Goal: Use online tool/utility: Use online tool/utility

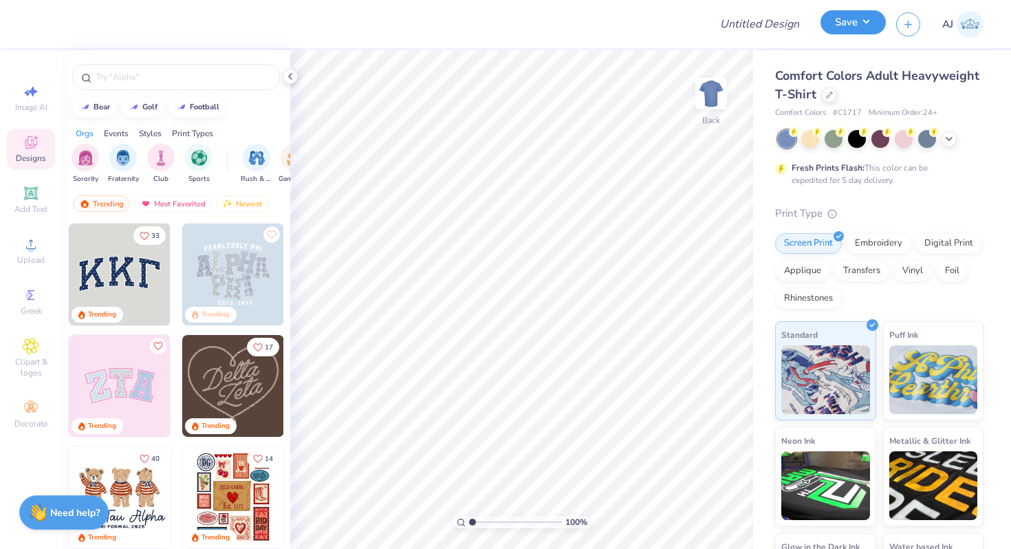
click at [846, 18] on button "Save" at bounding box center [852, 22] width 65 height 24
click at [945, 140] on icon at bounding box center [948, 137] width 11 height 11
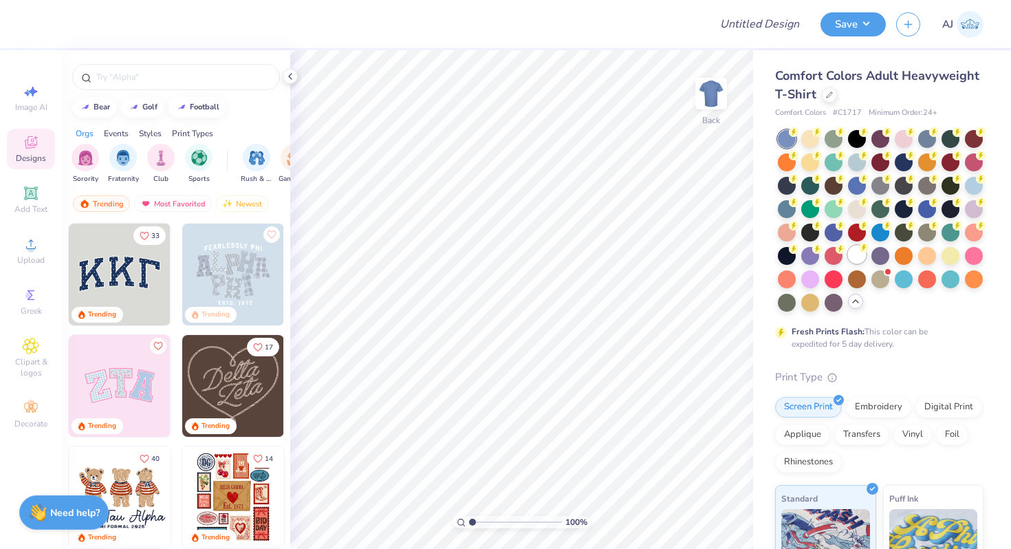
click at [865, 259] on div at bounding box center [857, 254] width 18 height 18
click at [296, 80] on div at bounding box center [290, 76] width 15 height 15
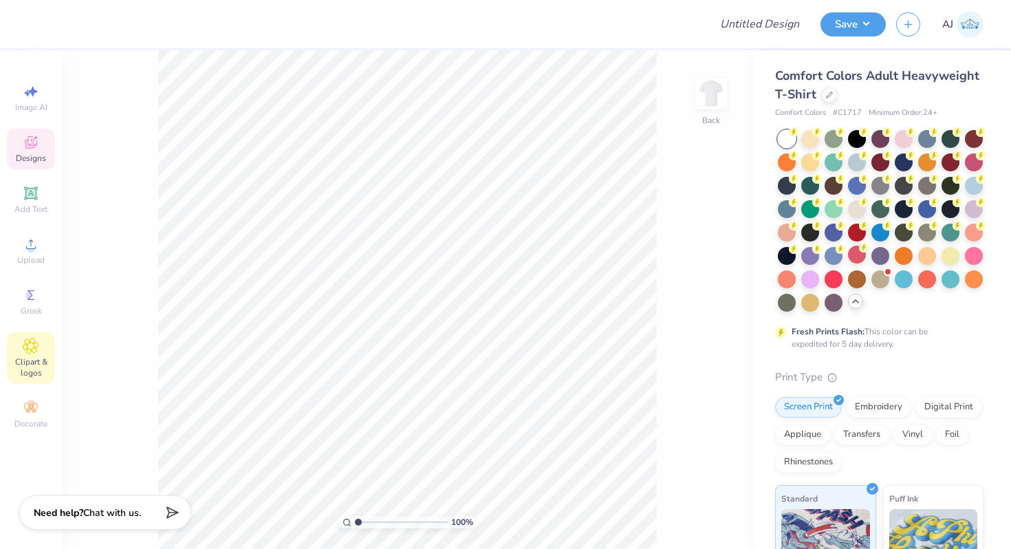
click at [38, 336] on div "Clipart & logos" at bounding box center [31, 358] width 48 height 52
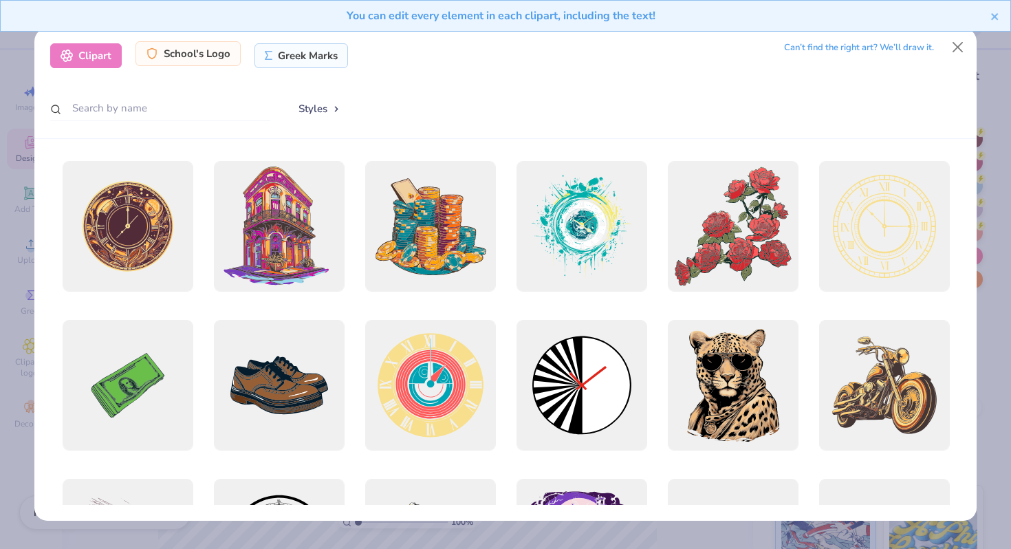
click at [195, 54] on div "School's Logo" at bounding box center [187, 53] width 105 height 25
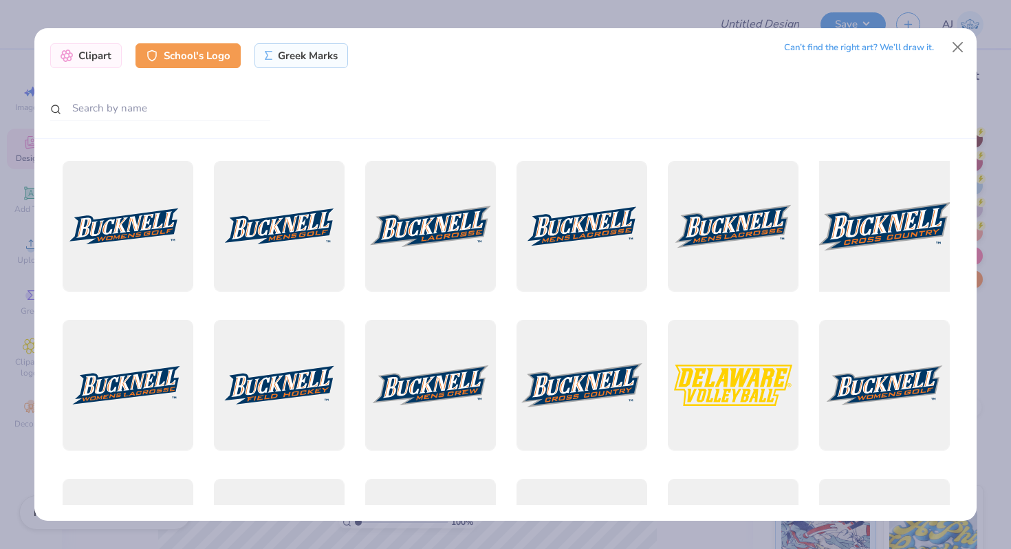
click at [899, 239] on div at bounding box center [884, 227] width 144 height 144
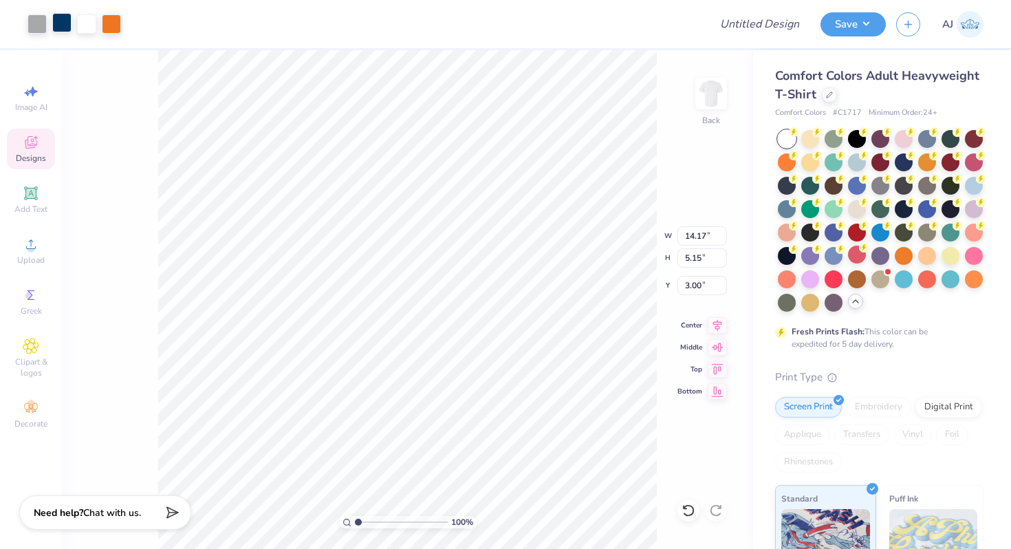
click at [63, 28] on div at bounding box center [61, 22] width 19 height 19
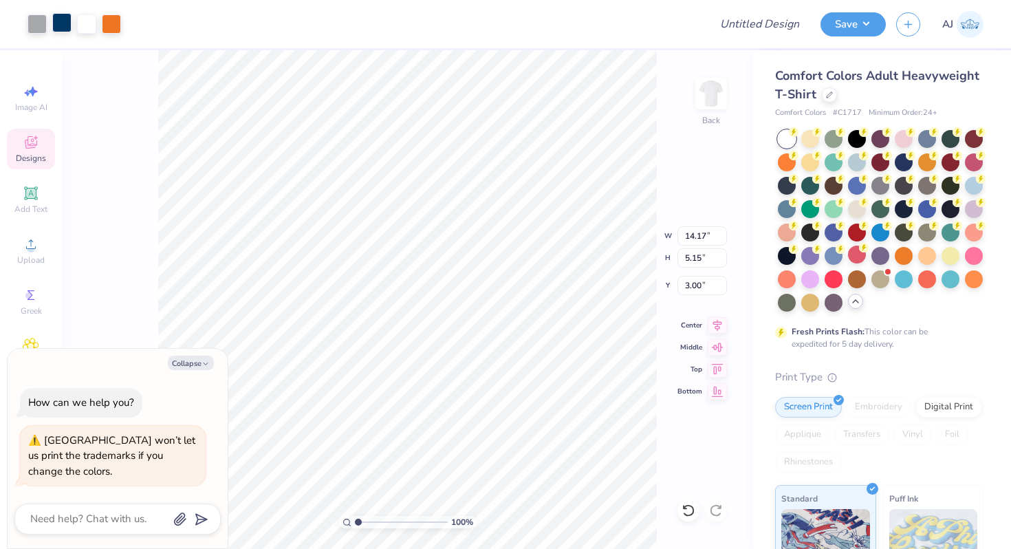
click at [65, 24] on div at bounding box center [61, 22] width 19 height 19
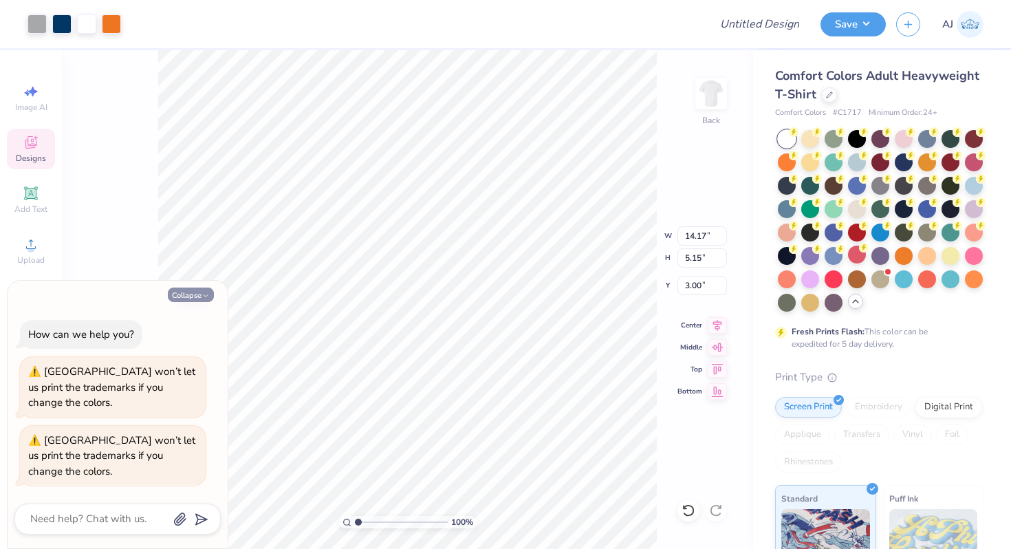
click at [179, 292] on button "Collapse" at bounding box center [191, 294] width 46 height 14
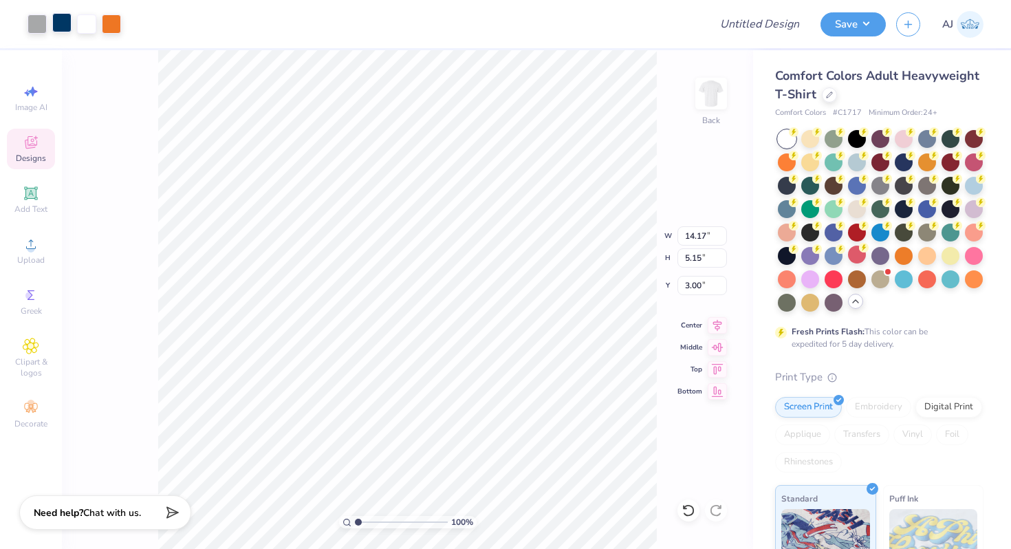
click at [60, 25] on div at bounding box center [61, 22] width 19 height 19
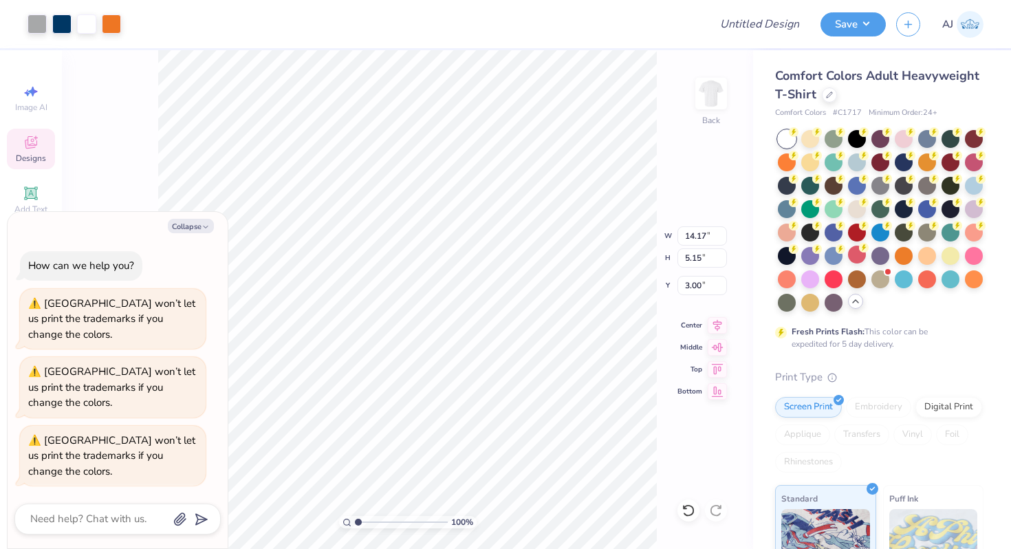
click at [176, 237] on div "Collapse How can we help you? Bucknell University won’t let us print the tradem…" at bounding box center [118, 380] width 220 height 336
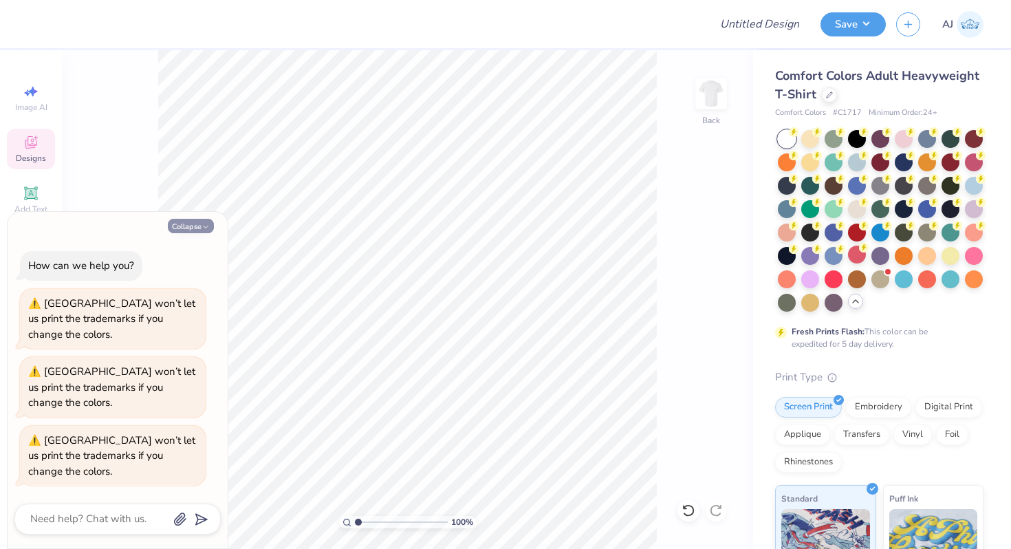
click at [204, 225] on icon "button" at bounding box center [205, 227] width 8 height 8
type textarea "x"
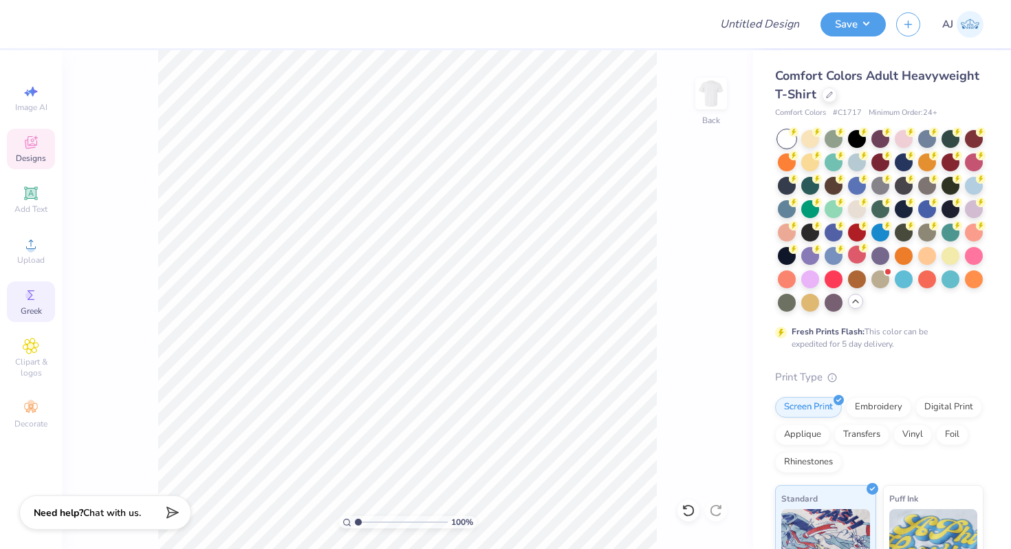
click at [42, 292] on div "Greek" at bounding box center [31, 301] width 48 height 41
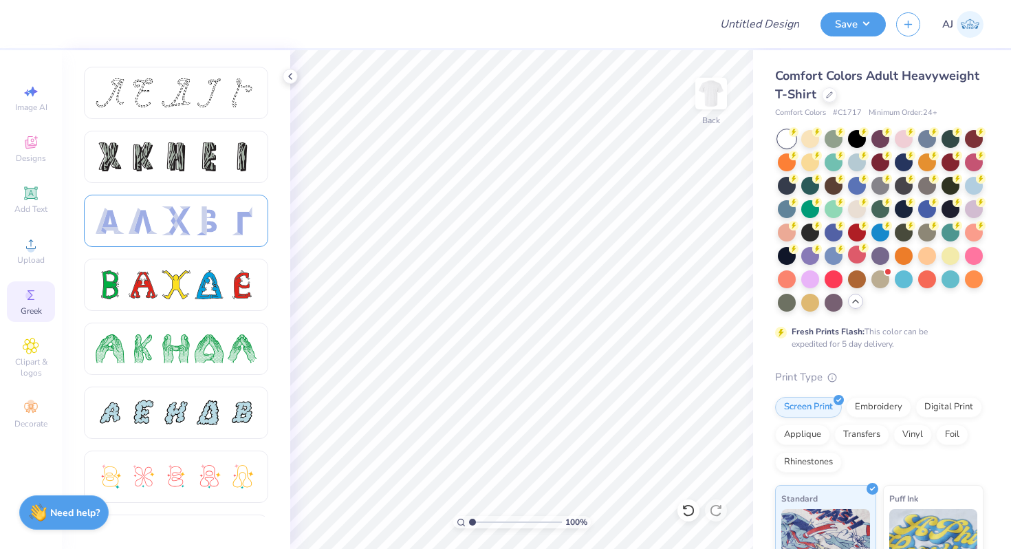
click at [215, 244] on div at bounding box center [176, 221] width 184 height 52
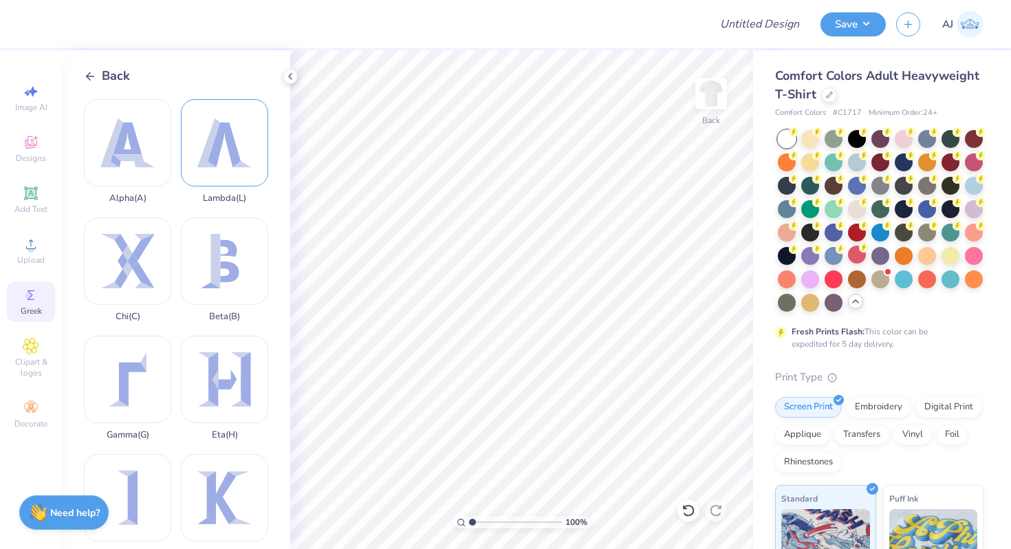
click at [200, 164] on div "Lambda ( L )" at bounding box center [224, 151] width 87 height 105
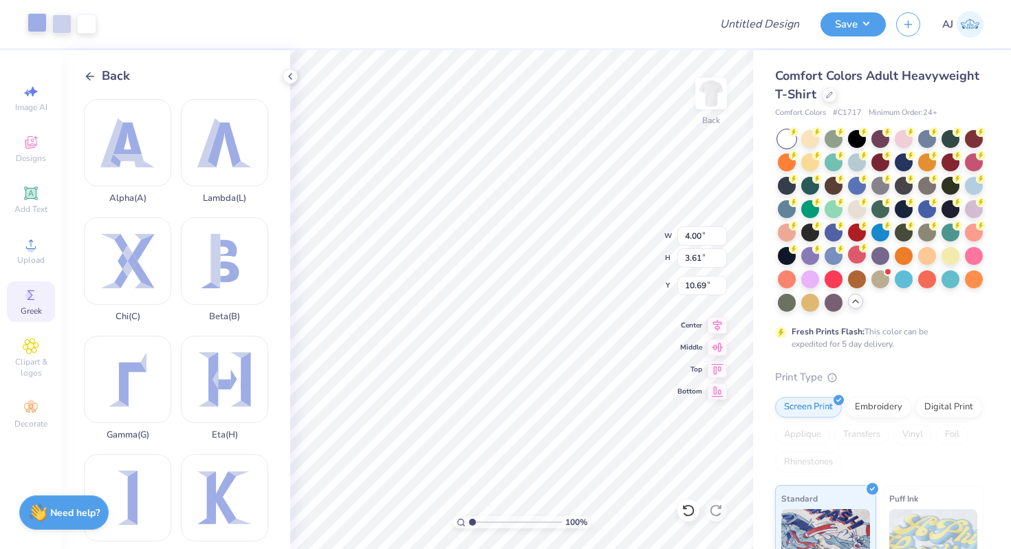
click at [34, 21] on div at bounding box center [37, 22] width 19 height 19
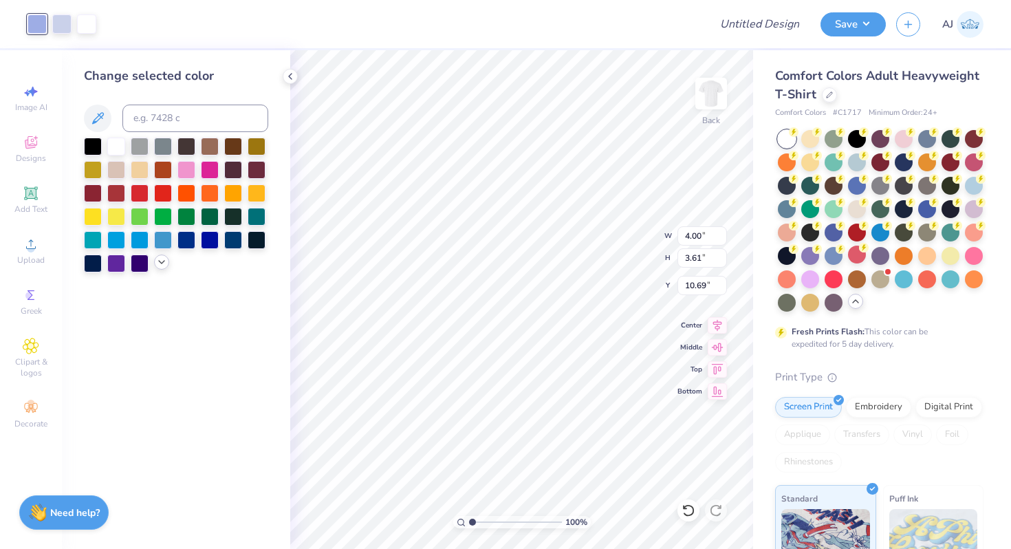
click at [162, 264] on icon at bounding box center [161, 261] width 11 height 11
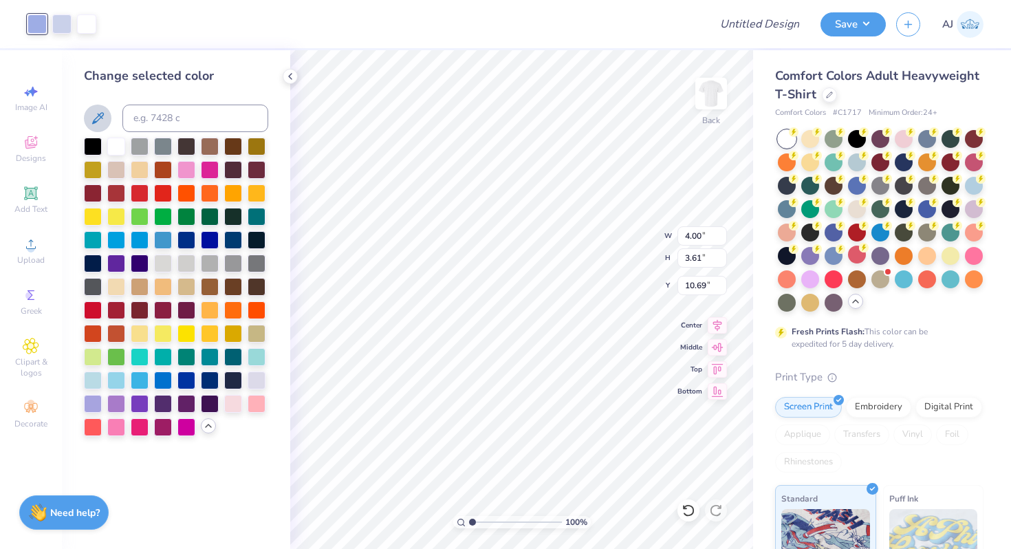
click at [95, 117] on icon at bounding box center [97, 118] width 17 height 17
click at [160, 241] on div at bounding box center [163, 239] width 18 height 18
click at [94, 385] on div at bounding box center [93, 379] width 18 height 18
click at [122, 384] on div at bounding box center [116, 379] width 18 height 18
click at [99, 380] on div at bounding box center [93, 379] width 18 height 18
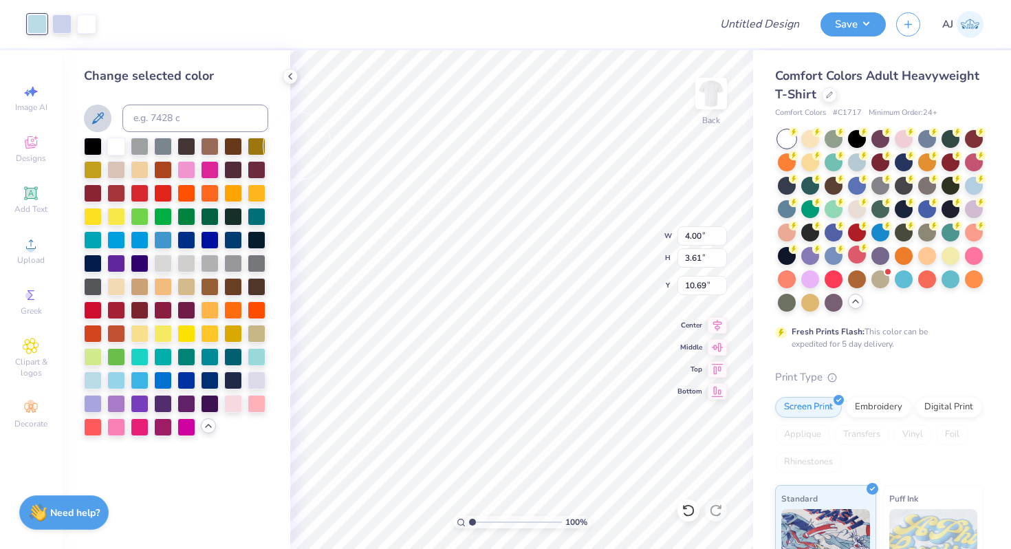
click at [100, 121] on icon at bounding box center [97, 118] width 17 height 17
click at [102, 120] on icon at bounding box center [97, 118] width 17 height 17
click at [147, 381] on div at bounding box center [140, 379] width 18 height 18
click at [119, 384] on div at bounding box center [116, 379] width 18 height 18
click at [100, 380] on div at bounding box center [93, 379] width 18 height 18
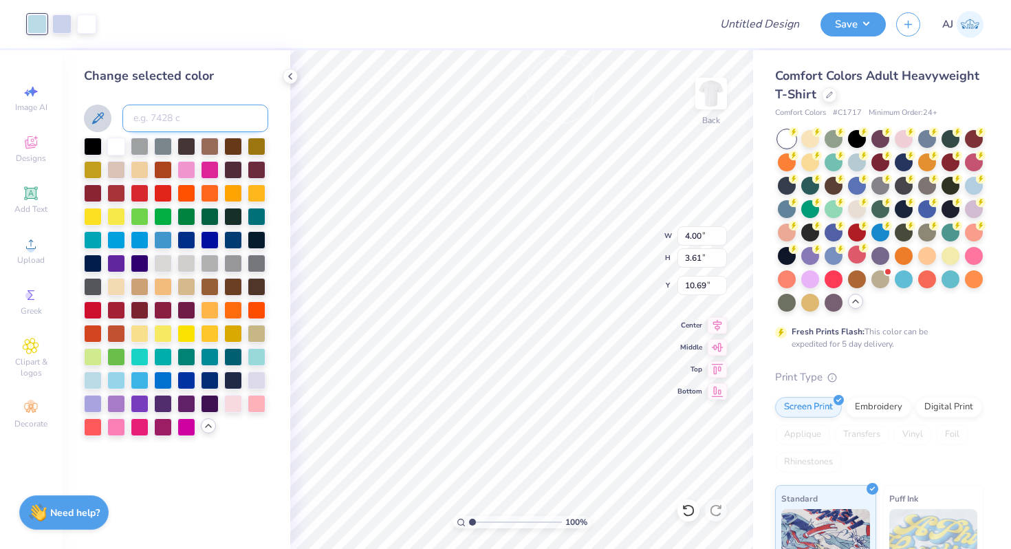
click at [201, 120] on input at bounding box center [195, 119] width 146 height 28
type input "620"
type input "630"
click at [982, 27] on img at bounding box center [970, 24] width 27 height 27
